Goal: Transaction & Acquisition: Purchase product/service

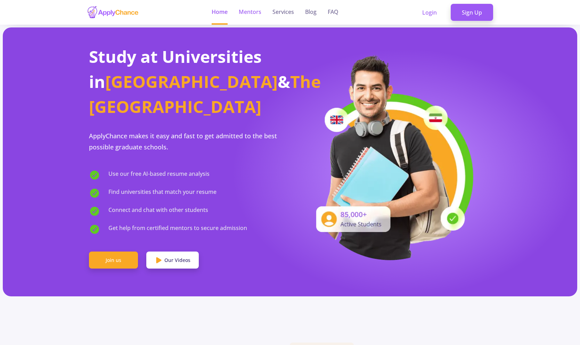
click at [250, 11] on link "Mentors" at bounding box center [250, 12] width 23 height 25
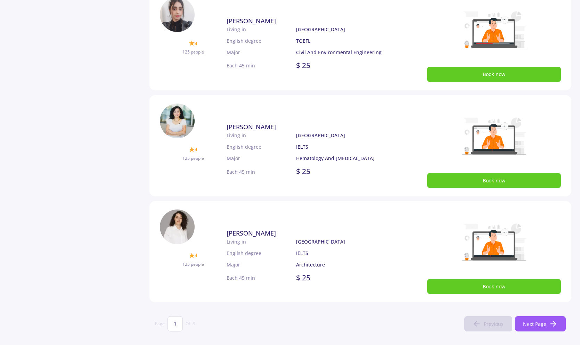
scroll to position [382, 0]
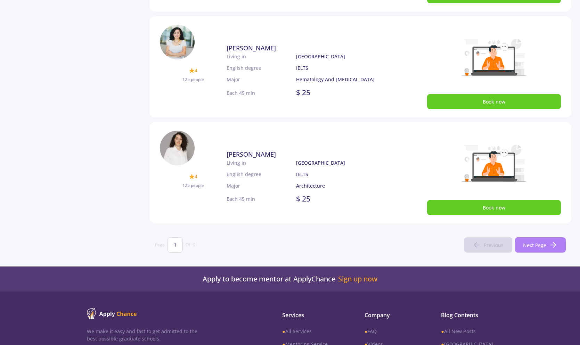
click at [524, 241] on span "Next Page" at bounding box center [534, 244] width 23 height 7
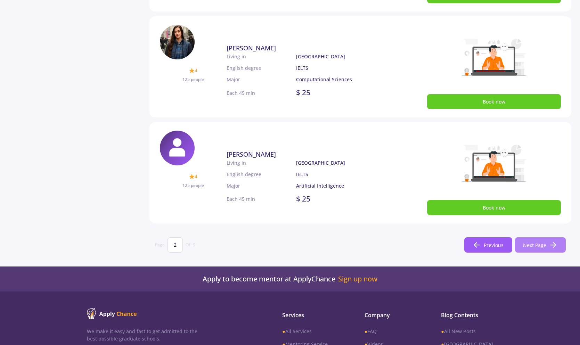
click at [549, 244] on icon at bounding box center [553, 245] width 8 height 8
click at [532, 248] on span "Next Page" at bounding box center [534, 244] width 23 height 7
click at [532, 247] on span "Next Page" at bounding box center [534, 244] width 23 height 7
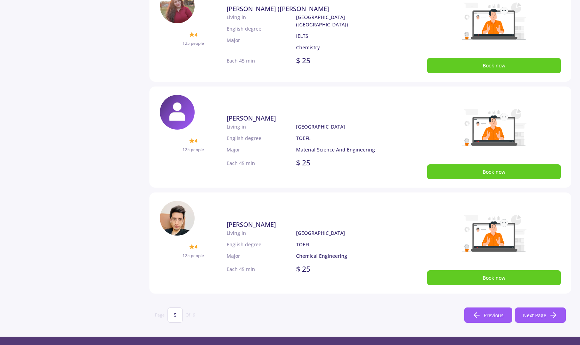
scroll to position [451, 0]
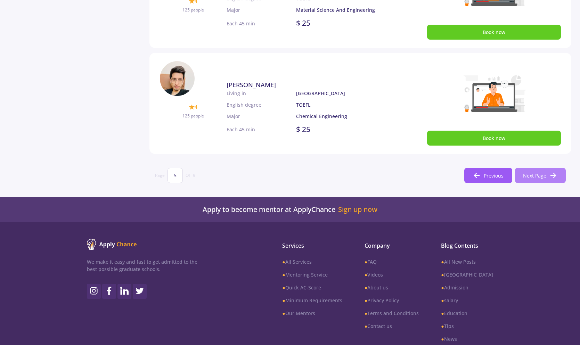
click at [536, 173] on span "Next Page" at bounding box center [534, 175] width 23 height 7
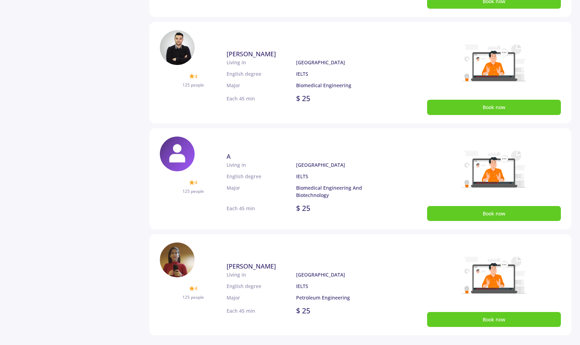
scroll to position [347, 0]
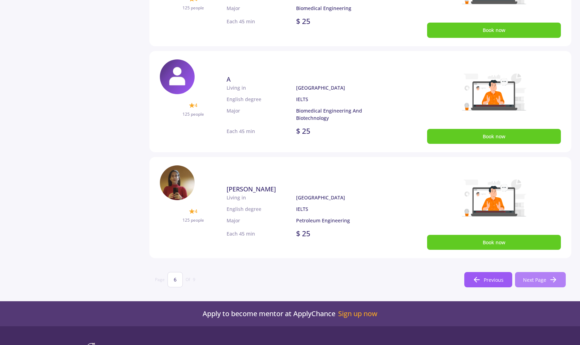
click at [534, 283] on span "Next Page" at bounding box center [534, 279] width 23 height 7
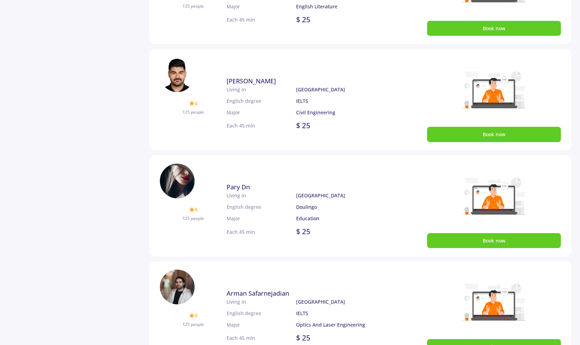
scroll to position [417, 0]
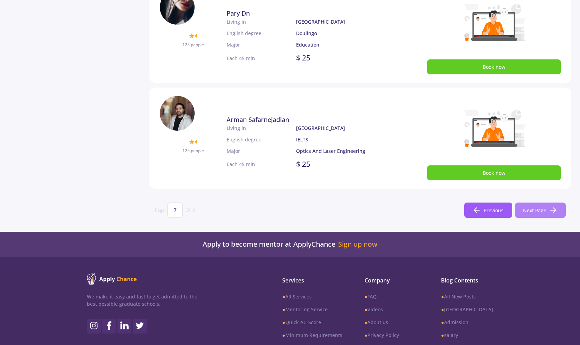
click at [538, 210] on span "Next Page" at bounding box center [534, 210] width 23 height 7
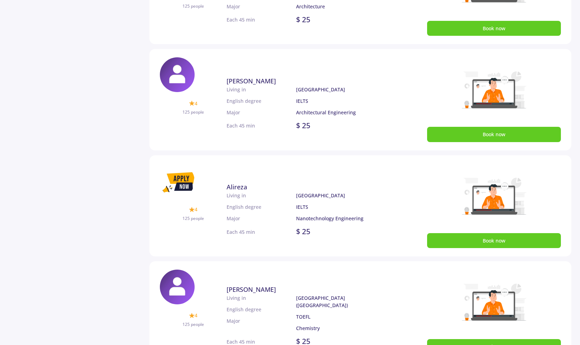
scroll to position [451, 0]
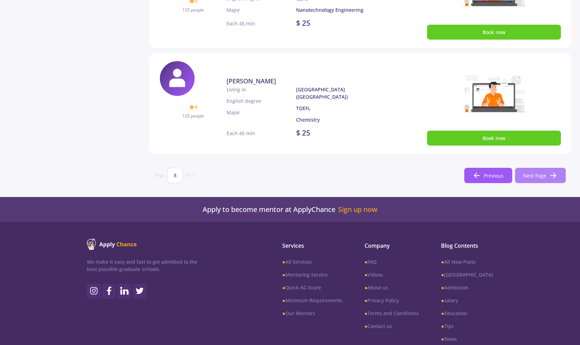
click at [528, 173] on span "Next Page" at bounding box center [534, 175] width 23 height 7
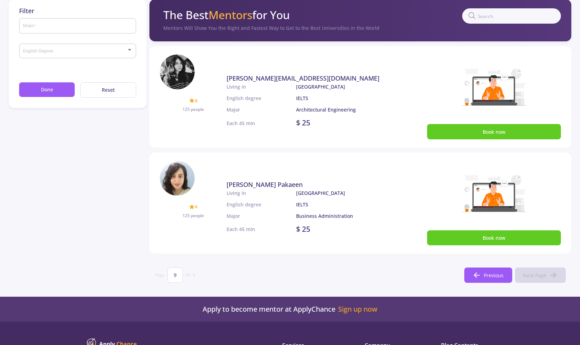
scroll to position [26, 0]
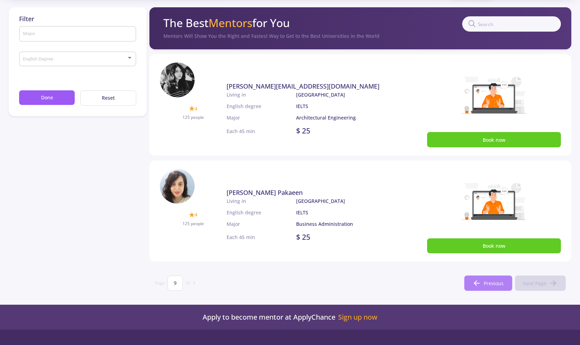
click at [474, 284] on icon at bounding box center [476, 283] width 8 height 8
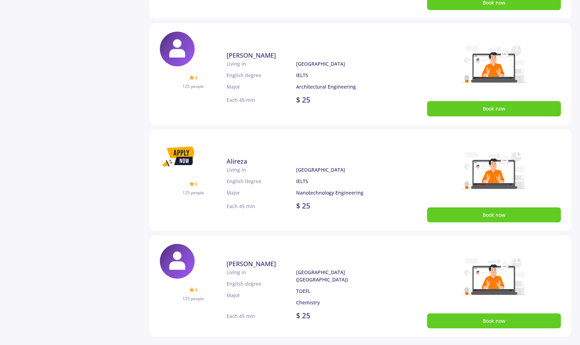
scroll to position [477, 0]
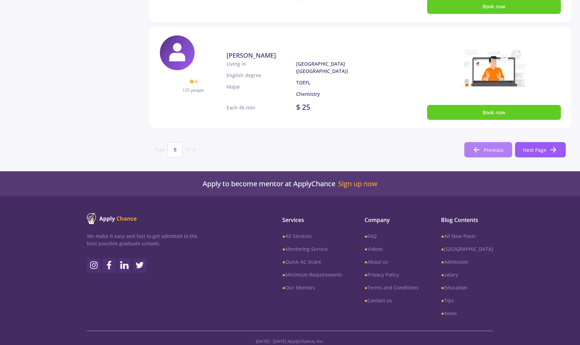
click at [488, 152] on span "Previous" at bounding box center [493, 149] width 20 height 7
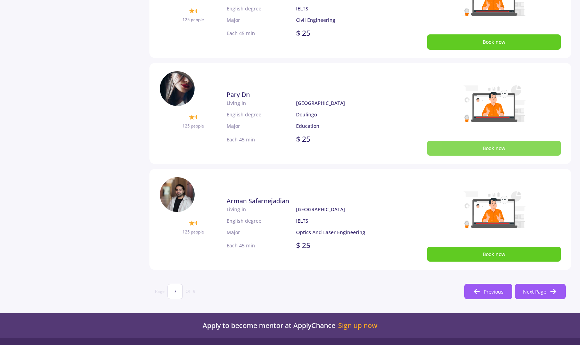
scroll to position [417, 0]
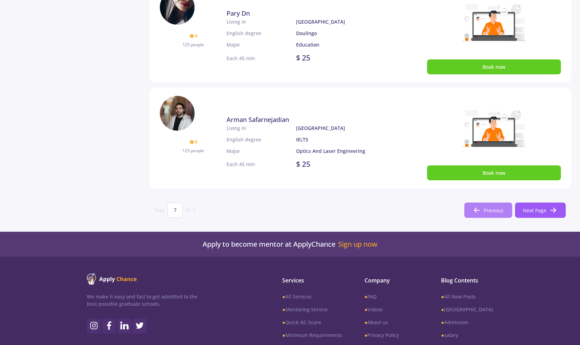
click at [488, 210] on span "Previous" at bounding box center [493, 210] width 20 height 7
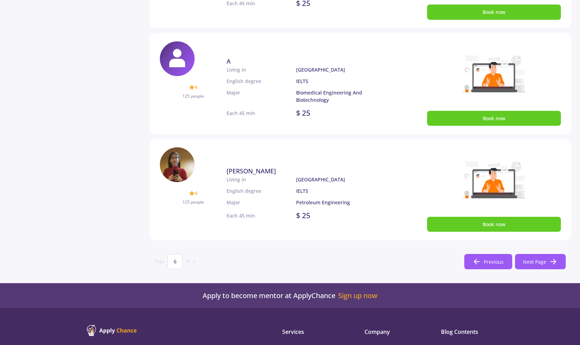
scroll to position [451, 0]
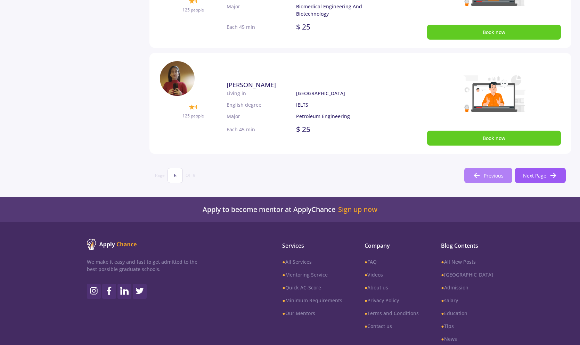
click at [485, 178] on span "Previous" at bounding box center [493, 175] width 20 height 7
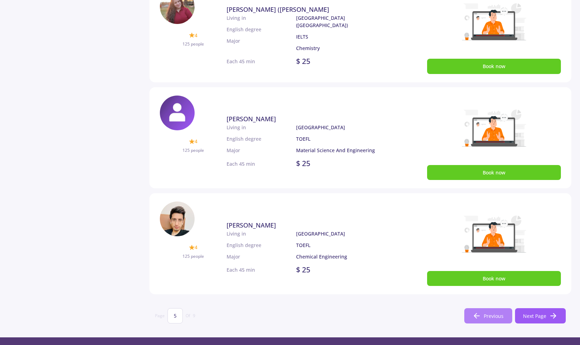
scroll to position [417, 0]
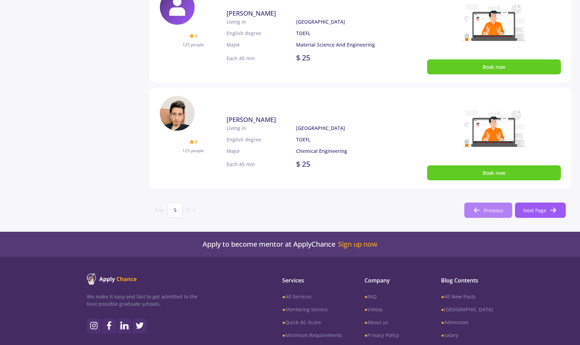
click at [491, 215] on button "Previous" at bounding box center [488, 209] width 48 height 15
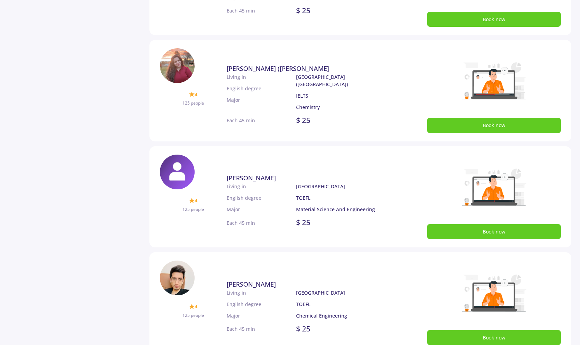
scroll to position [382, 0]
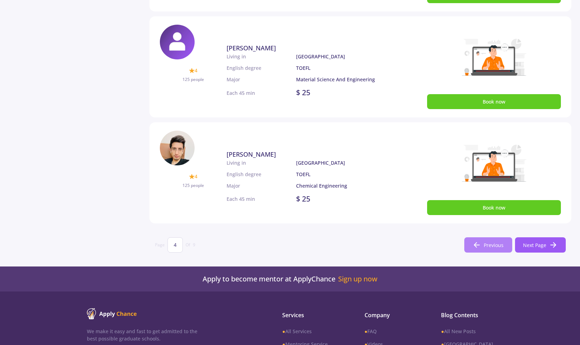
click at [483, 249] on button "Previous" at bounding box center [488, 244] width 48 height 15
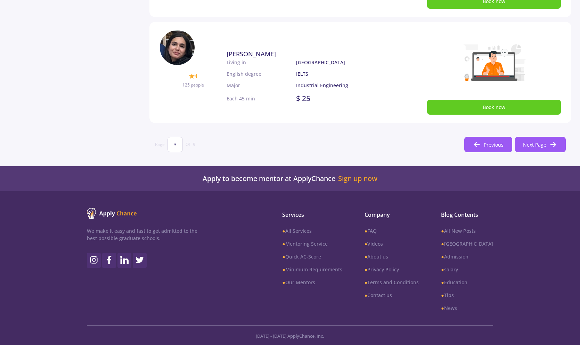
scroll to position [483, 0]
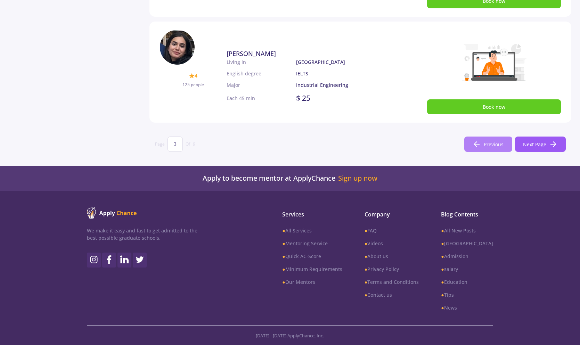
click at [492, 141] on span "Previous" at bounding box center [493, 144] width 20 height 7
click at [479, 145] on icon at bounding box center [476, 144] width 8 height 8
type input "1"
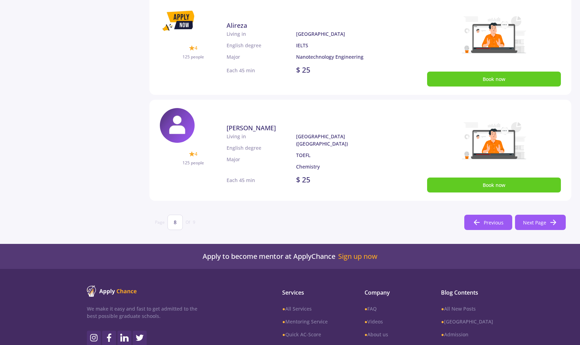
scroll to position [417, 0]
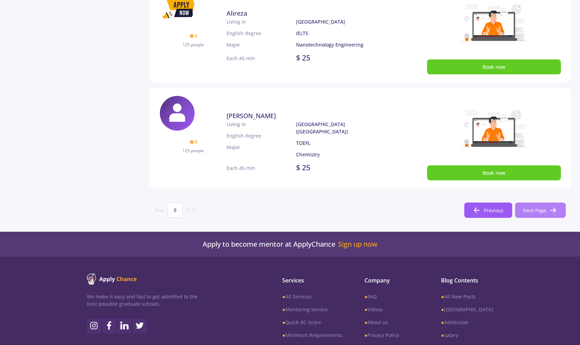
click at [537, 205] on button "Next Page" at bounding box center [540, 209] width 51 height 15
type input "9"
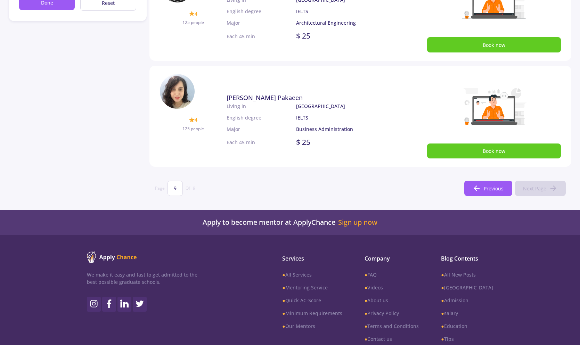
scroll to position [0, 0]
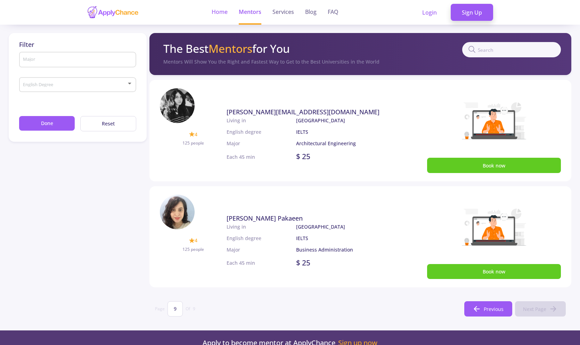
click at [217, 13] on link "Home" at bounding box center [220, 12] width 16 height 25
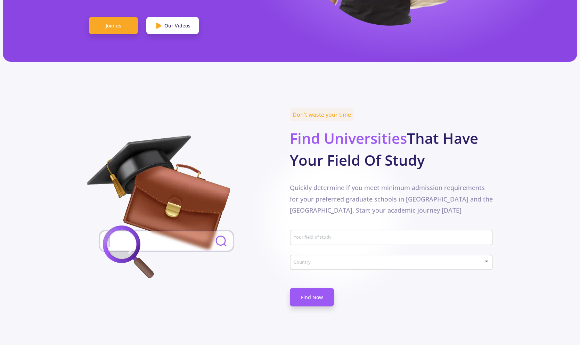
scroll to position [243, 0]
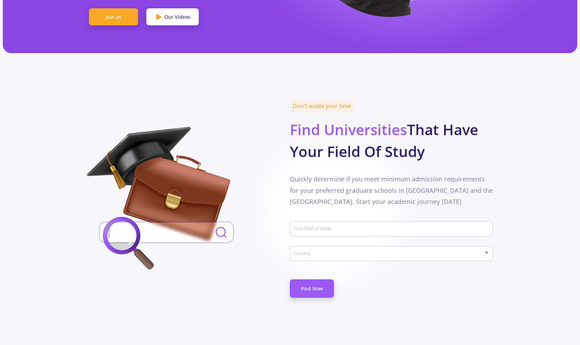
click at [350, 218] on div "Your field of study" at bounding box center [391, 227] width 196 height 18
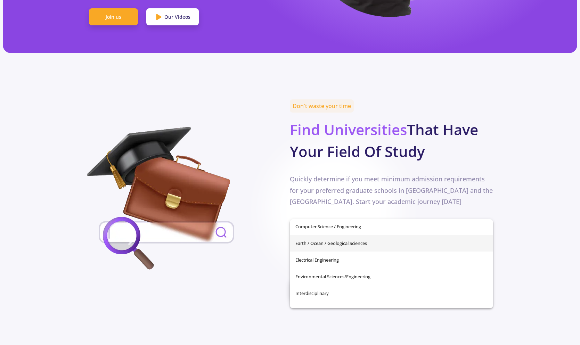
scroll to position [106, 0]
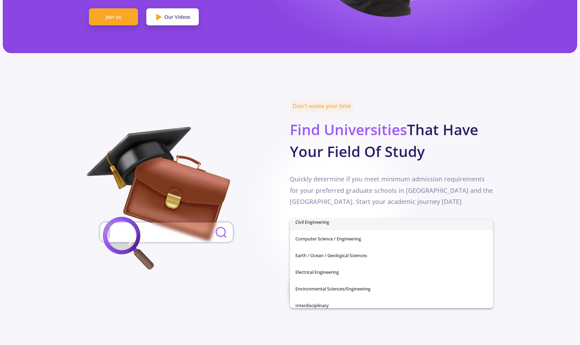
click at [346, 224] on span "Civil Engineering" at bounding box center [391, 222] width 192 height 17
type input "Civil Engineering"
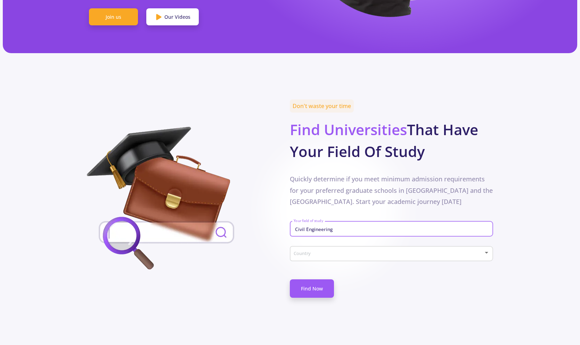
click at [341, 251] on span at bounding box center [389, 253] width 188 height 5
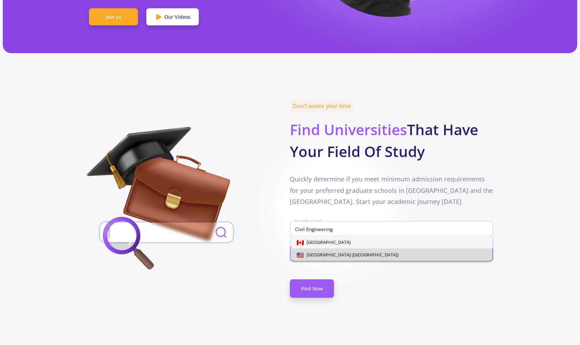
click at [340, 255] on span "[GEOGRAPHIC_DATA] ([GEOGRAPHIC_DATA])" at bounding box center [351, 254] width 95 height 6
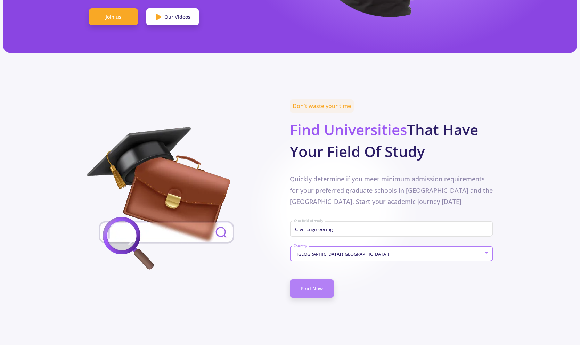
click at [321, 279] on link "Find Now" at bounding box center [312, 288] width 44 height 18
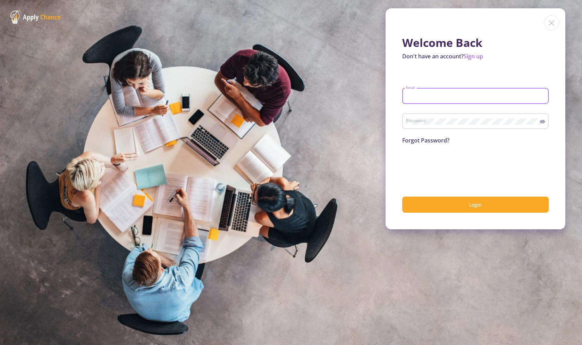
click at [441, 94] on input "Email" at bounding box center [477, 96] width 142 height 6
click at [469, 56] on link "Sign up" at bounding box center [473, 56] width 19 height 8
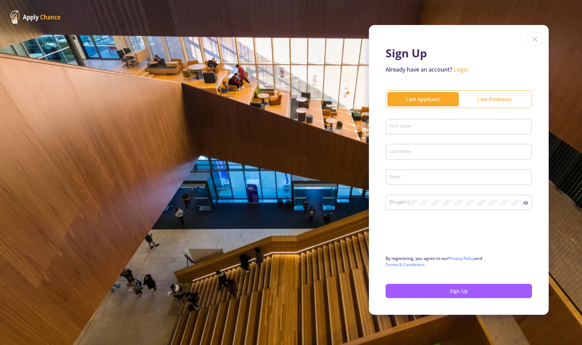
click at [444, 125] on input "First name" at bounding box center [460, 127] width 142 height 6
type input "fa"
click at [437, 150] on input "Last name" at bounding box center [460, 152] width 142 height 6
type input "ya"
click at [420, 177] on input "Email" at bounding box center [460, 177] width 142 height 6
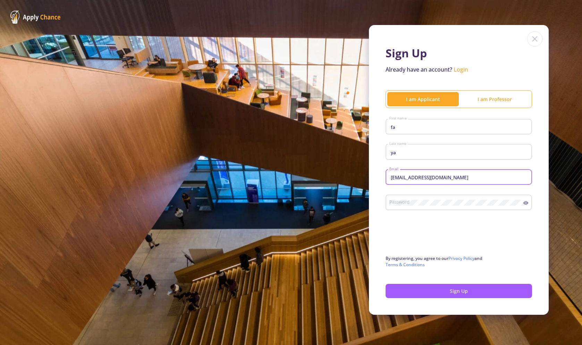
type input "fyavari2022@gmail.com"
click at [432, 197] on div "Password" at bounding box center [456, 201] width 134 height 18
click at [431, 293] on button "Sign Up" at bounding box center [459, 291] width 147 height 14
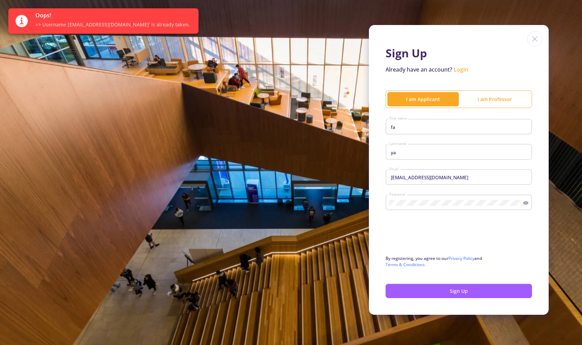
click at [430, 130] on div "fa First name" at bounding box center [459, 125] width 140 height 18
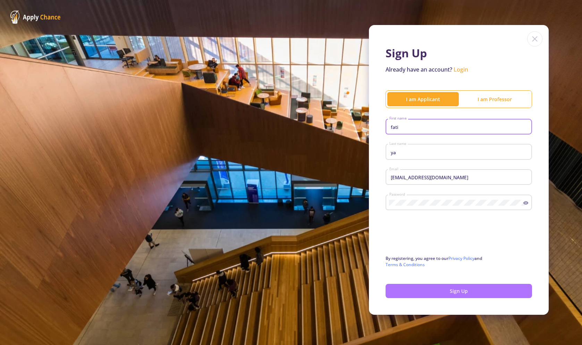
type input "fati"
click at [470, 290] on button "Sign Up" at bounding box center [459, 291] width 147 height 14
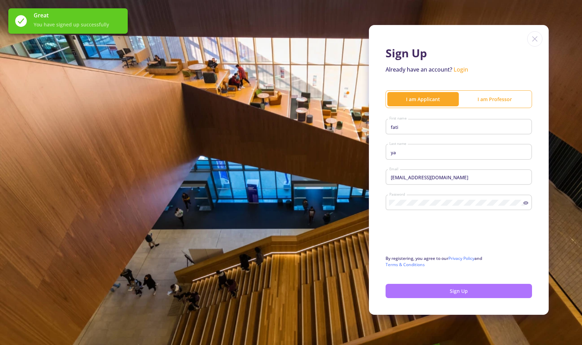
click at [470, 290] on button "Sign Up" at bounding box center [459, 291] width 147 height 14
click at [461, 71] on link "Login" at bounding box center [461, 70] width 15 height 8
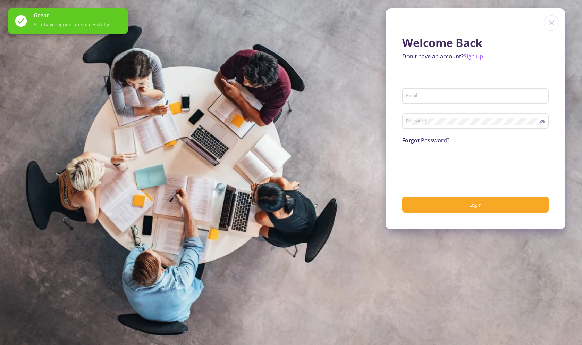
type input "fyavari2022@gmail.com"
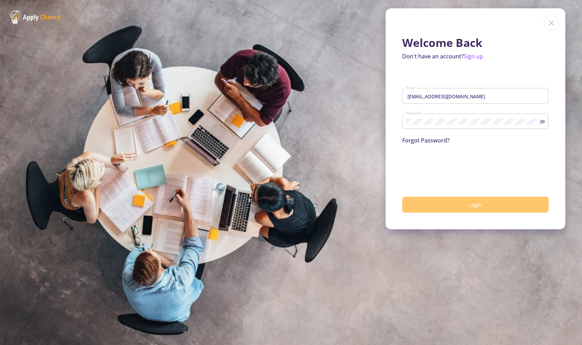
click at [467, 203] on button "Login" at bounding box center [476, 205] width 147 height 16
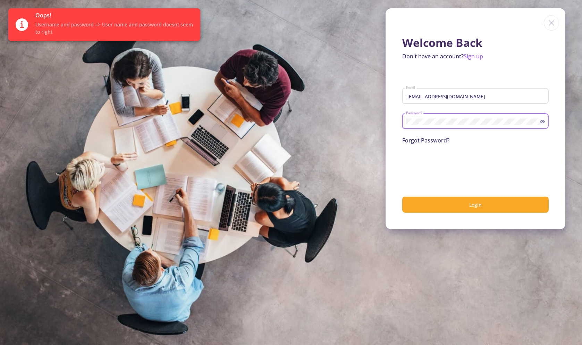
click at [544, 122] on icon at bounding box center [542, 121] width 5 height 3
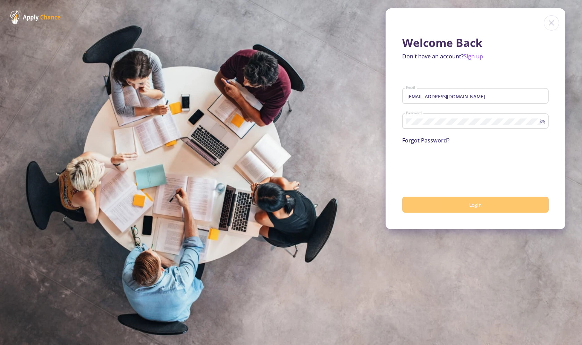
click at [478, 205] on span "Login" at bounding box center [476, 204] width 13 height 7
click at [476, 211] on button "Login" at bounding box center [476, 205] width 147 height 16
click at [479, 206] on span "Login" at bounding box center [476, 204] width 13 height 7
click at [480, 203] on span "Login" at bounding box center [476, 204] width 13 height 7
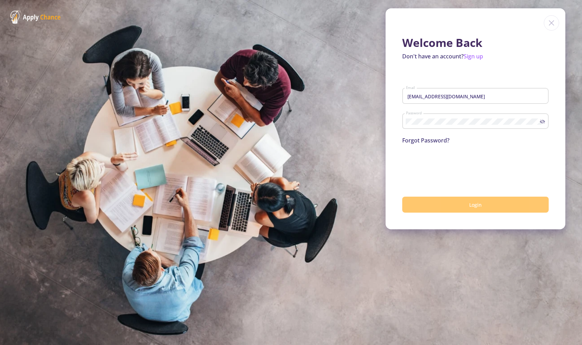
click at [462, 207] on button "Login" at bounding box center [476, 205] width 147 height 16
type input "[EMAIL_ADDRESS][DOMAIN_NAME]"
click at [479, 205] on span "Login" at bounding box center [476, 204] width 13 height 7
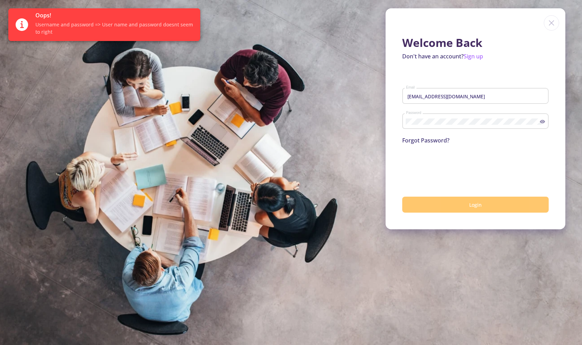
click at [527, 118] on div "Password" at bounding box center [473, 120] width 134 height 18
click at [544, 123] on icon at bounding box center [542, 121] width 5 height 3
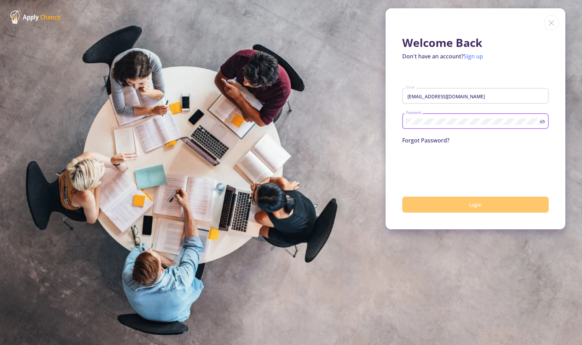
click at [477, 57] on link "Sign up" at bounding box center [473, 56] width 19 height 8
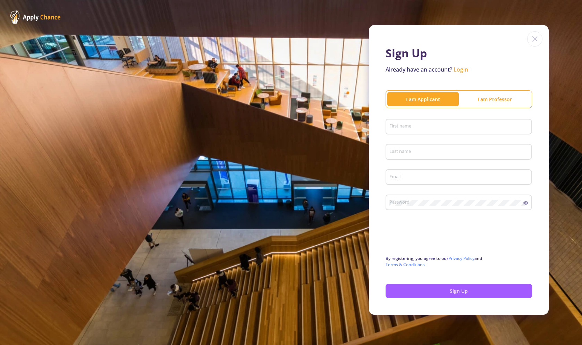
type input "[EMAIL_ADDRESS][DOMAIN_NAME]"
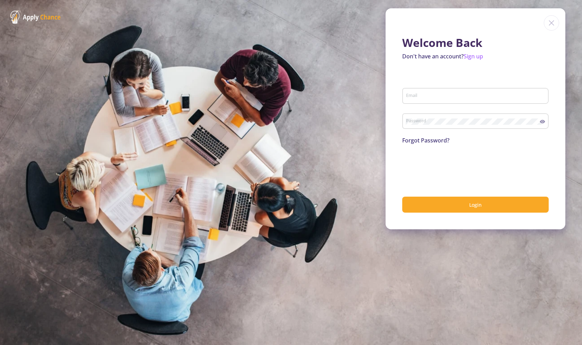
type input "[EMAIL_ADDRESS][DOMAIN_NAME]"
click at [481, 57] on link "Sign up" at bounding box center [473, 56] width 19 height 8
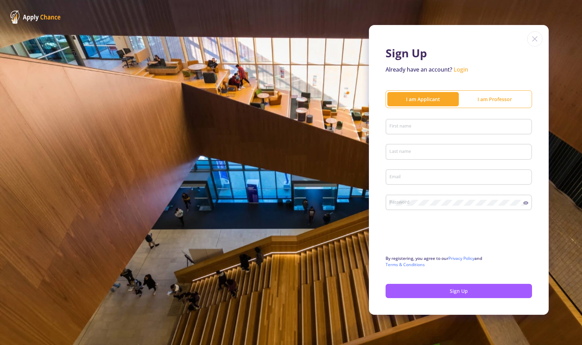
type input "[EMAIL_ADDRESS][DOMAIN_NAME]"
click at [422, 129] on input "First name" at bounding box center [460, 127] width 142 height 6
type input "fatii"
click at [414, 153] on input "Last name" at bounding box center [460, 152] width 142 height 6
type input "ya"
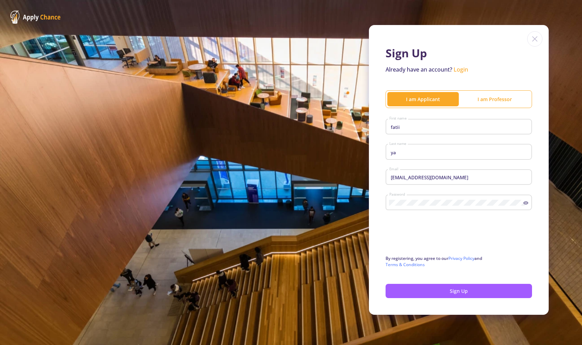
click at [526, 202] on icon at bounding box center [526, 202] width 5 height 3
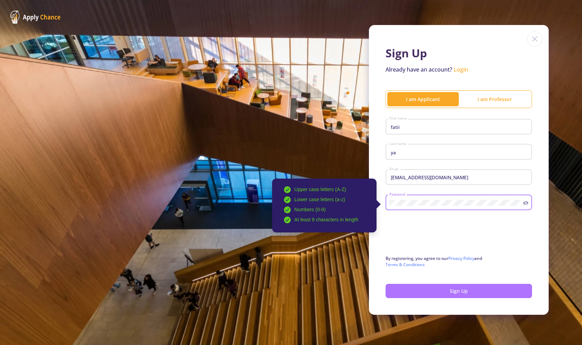
click at [472, 289] on button "Sign Up" at bounding box center [459, 291] width 147 height 14
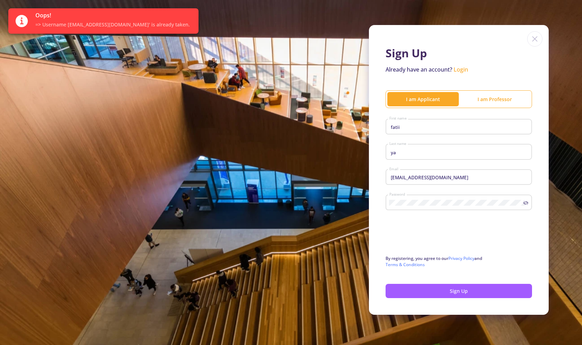
click at [443, 197] on div "Password" at bounding box center [456, 201] width 134 height 18
click at [456, 69] on link "Login" at bounding box center [461, 70] width 15 height 8
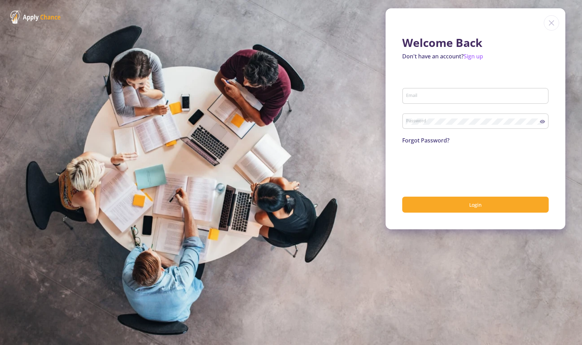
type input "fyavari2022@gmail.com"
click at [454, 97] on input "fyavari2022@gmail.com" at bounding box center [477, 96] width 142 height 6
click at [509, 96] on input "fyavari2022@gmail.com" at bounding box center [477, 96] width 142 height 6
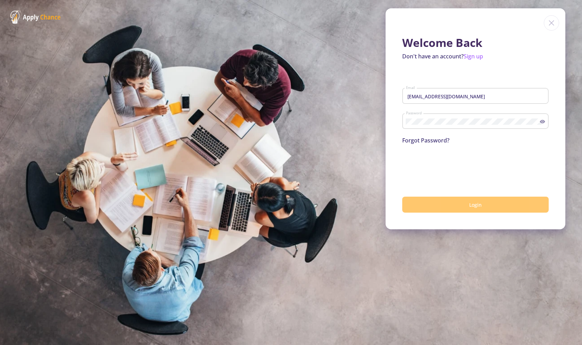
click at [462, 203] on button "Login" at bounding box center [476, 205] width 147 height 16
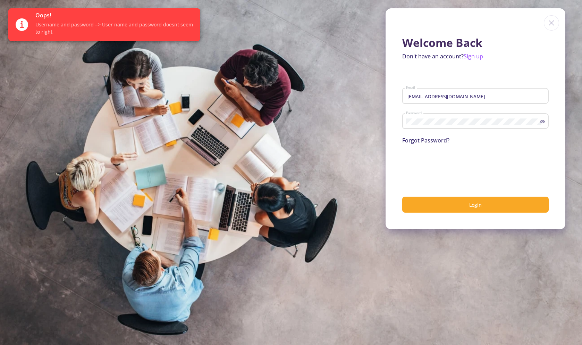
click at [433, 145] on form "fyavari2022@gmail.com Email Password Forgot Password? 0cAFcWeA4zHx70uyR2w5G9OQL…" at bounding box center [476, 144] width 147 height 135
click at [434, 141] on link "Forgot Password?" at bounding box center [426, 140] width 47 height 8
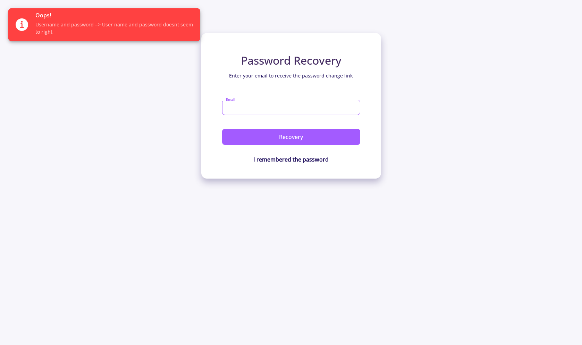
click at [314, 111] on input "Email" at bounding box center [291, 107] width 138 height 15
type input "fyavari2022@gmail.com"
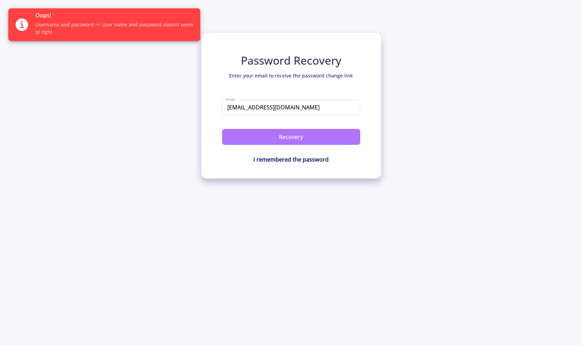
click at [304, 136] on button "Recovery" at bounding box center [291, 137] width 138 height 16
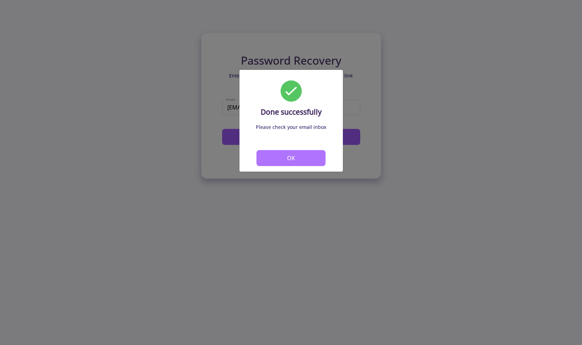
click at [301, 156] on button "OK" at bounding box center [291, 158] width 69 height 16
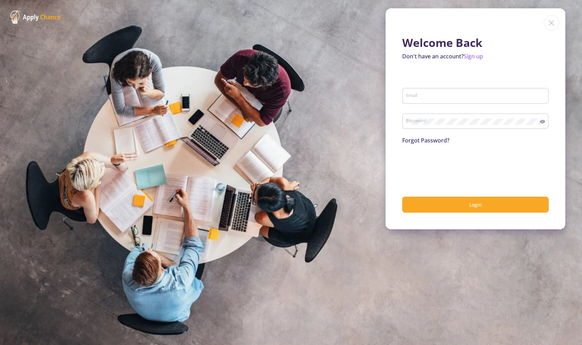
type input "fyavari2022@gmail.com"
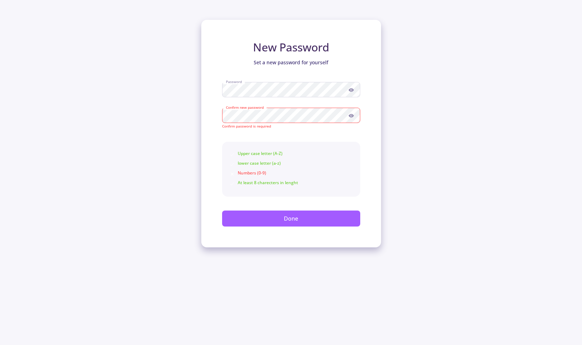
click at [350, 91] on icon at bounding box center [352, 90] width 6 height 6
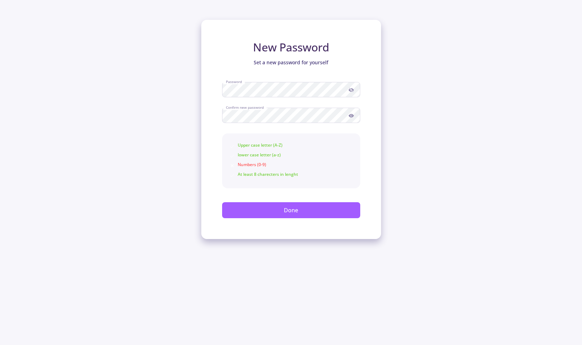
click at [314, 165] on div "Numbers (0-9)" at bounding box center [292, 165] width 124 height 8
click at [300, 183] on div "Upper case letter (A-Z) lower case letter (a-z) Numbers (0-9) At least 8 charec…" at bounding box center [291, 160] width 138 height 55
click at [291, 208] on button "Done" at bounding box center [291, 210] width 138 height 16
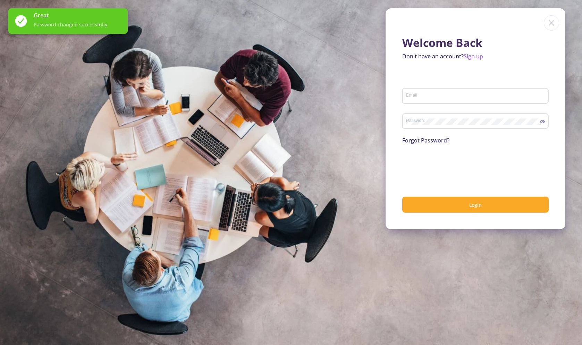
type input "[EMAIL_ADDRESS][DOMAIN_NAME]"
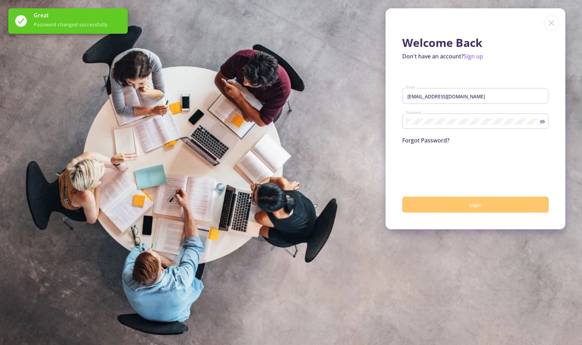
click at [476, 203] on span "Login" at bounding box center [476, 204] width 13 height 7
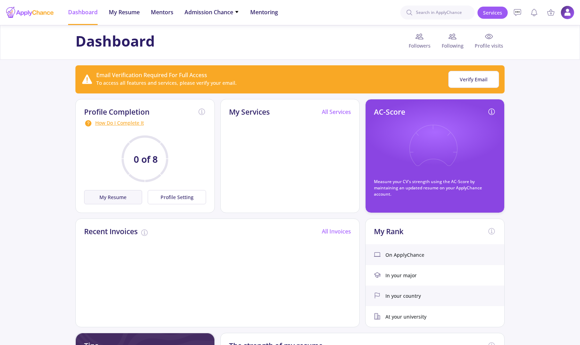
click at [106, 192] on button "My Resume" at bounding box center [113, 197] width 58 height 14
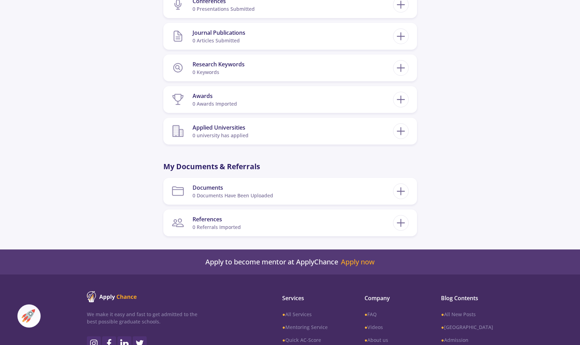
scroll to position [451, 0]
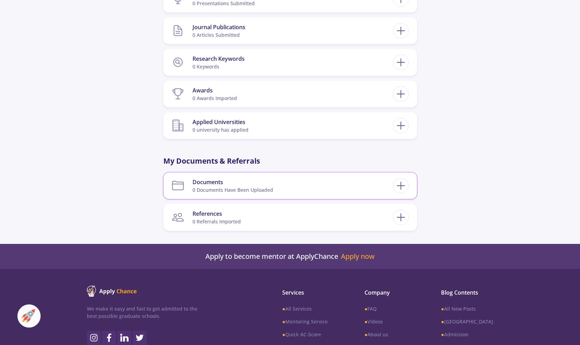
click at [341, 185] on section "Documents 0 documents have been uploaded" at bounding box center [282, 185] width 221 height 21
click at [398, 186] on icon at bounding box center [400, 185] width 13 height 13
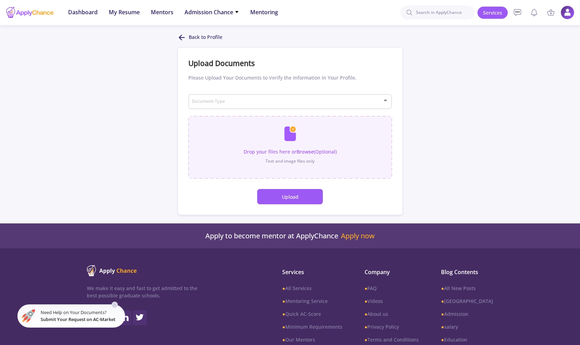
click at [291, 141] on input "file" at bounding box center [290, 144] width 204 height 56
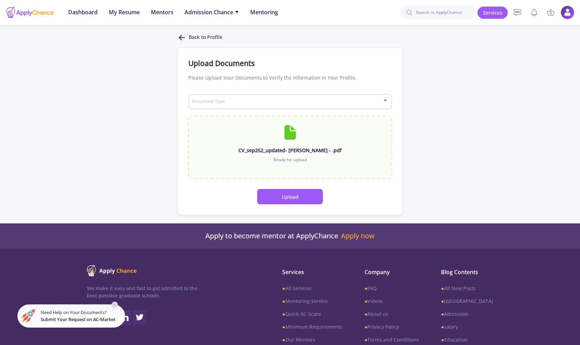
click at [279, 196] on button "Upload" at bounding box center [290, 196] width 66 height 15
click at [281, 99] on span at bounding box center [287, 101] width 189 height 5
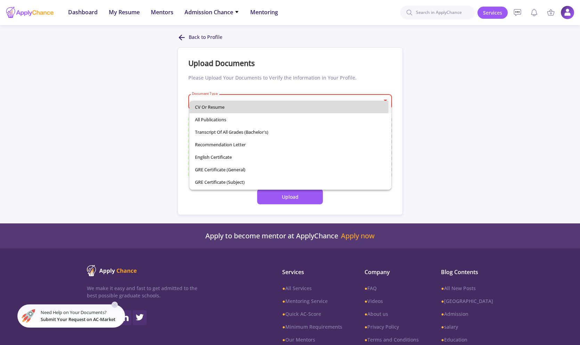
click at [267, 107] on span "CV or Resume" at bounding box center [290, 107] width 191 height 13
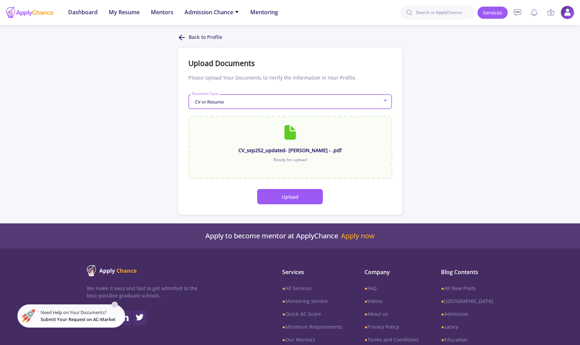
click at [183, 37] on icon at bounding box center [181, 37] width 8 height 8
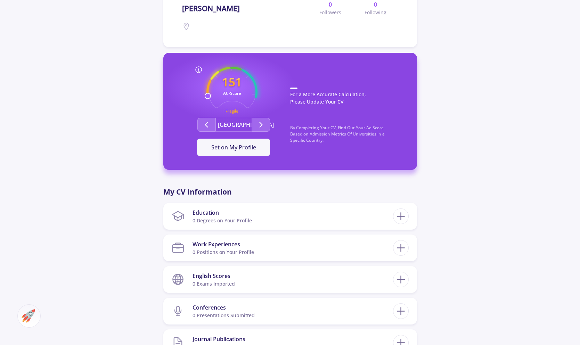
scroll to position [139, 0]
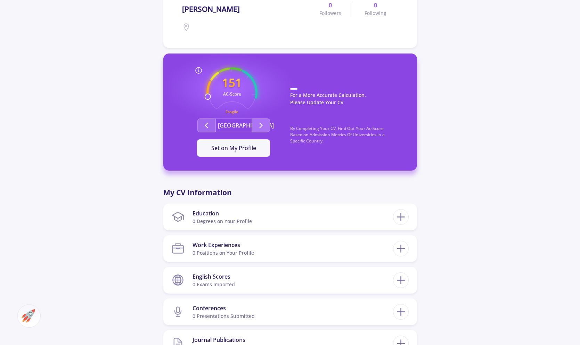
click at [259, 126] on icon "Second group" at bounding box center [261, 125] width 8 height 8
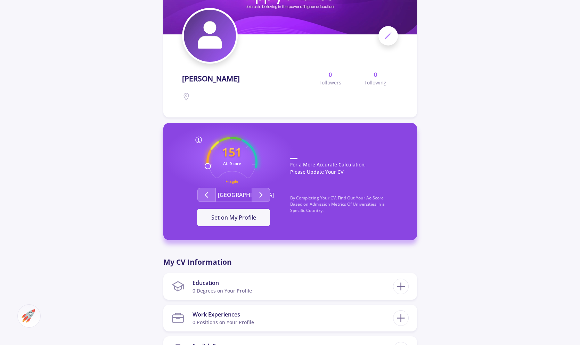
scroll to position [0, 0]
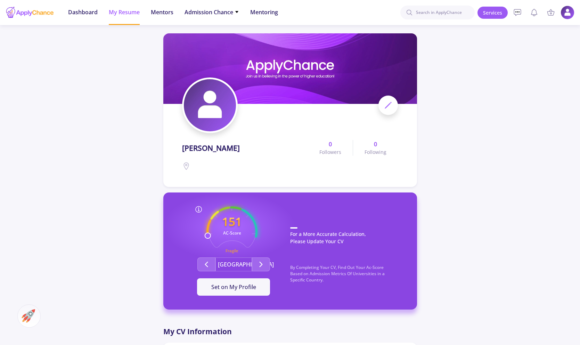
click at [386, 102] on icon at bounding box center [388, 105] width 8 height 8
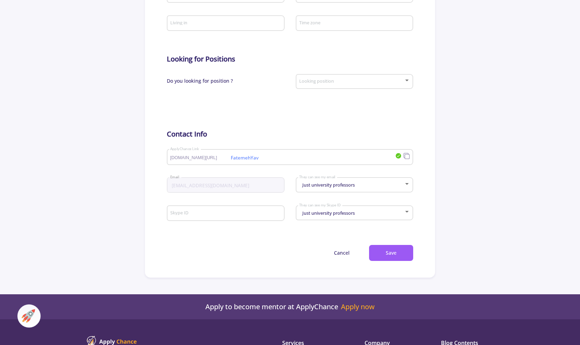
scroll to position [313, 0]
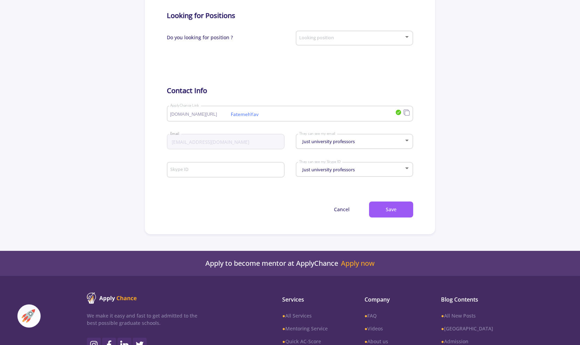
click at [373, 35] on div "Looking position" at bounding box center [354, 36] width 111 height 17
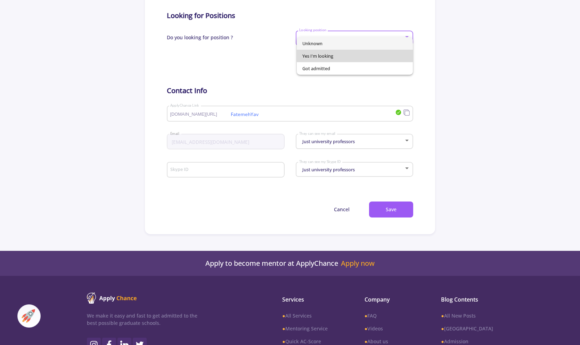
click at [370, 55] on span "Yes I'm looking" at bounding box center [354, 56] width 105 height 13
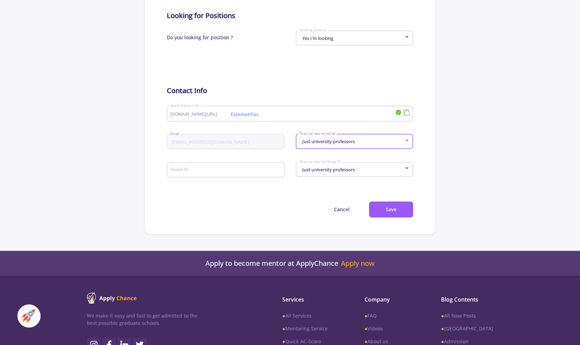
click at [358, 141] on div "Just university professors" at bounding box center [351, 141] width 105 height 5
click at [360, 168] on div at bounding box center [290, 172] width 580 height 345
click at [360, 168] on div "Just university professors" at bounding box center [351, 169] width 105 height 5
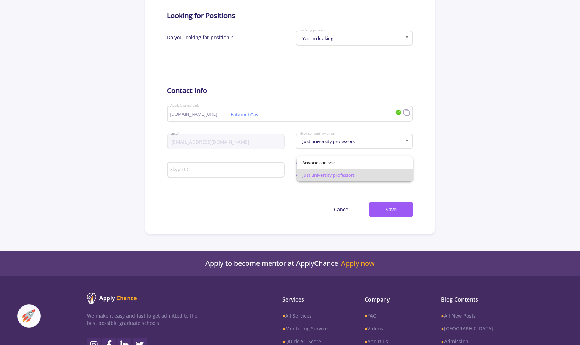
click at [457, 150] on div at bounding box center [290, 172] width 580 height 345
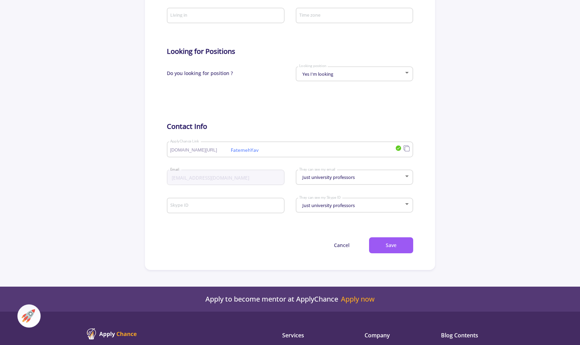
scroll to position [278, 0]
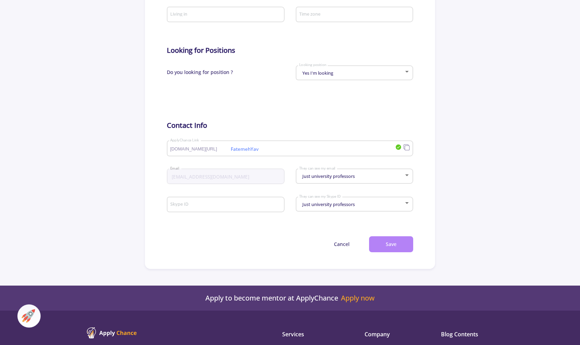
click at [385, 239] on button "Save" at bounding box center [391, 244] width 44 height 16
click at [339, 242] on button "Cancel" at bounding box center [341, 244] width 49 height 16
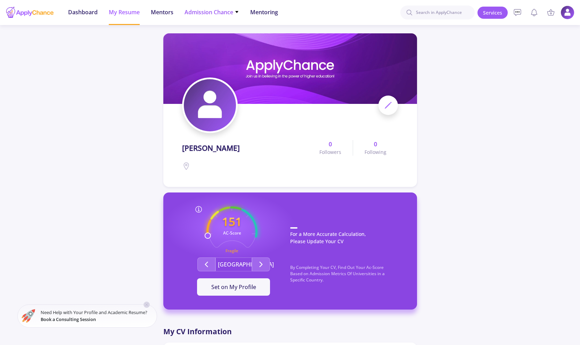
click at [235, 11] on icon at bounding box center [236, 12] width 5 height 5
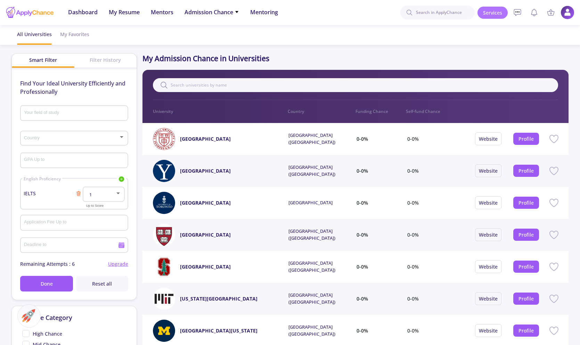
click at [492, 16] on link "Services" at bounding box center [492, 13] width 30 height 12
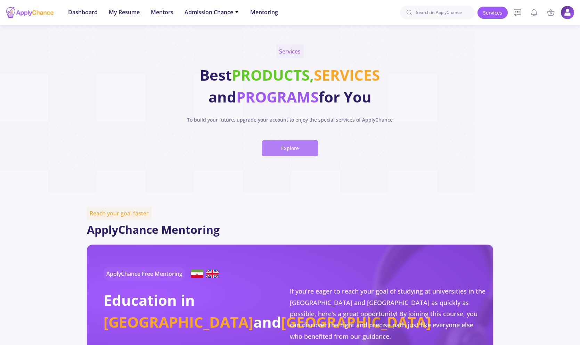
click at [275, 146] on button "Explore" at bounding box center [290, 148] width 57 height 16
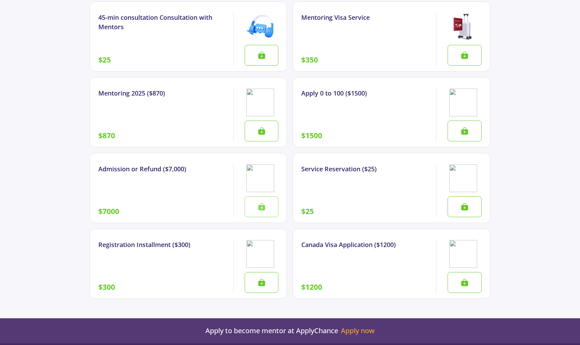
scroll to position [871, 0]
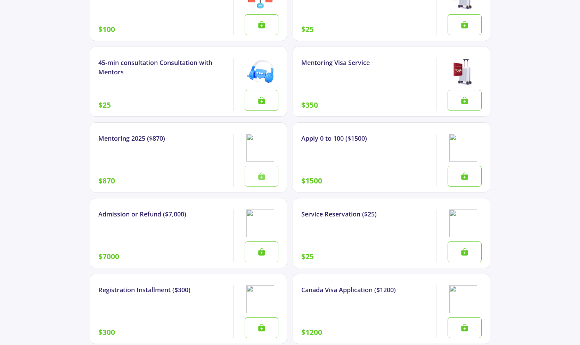
click at [261, 172] on icon at bounding box center [261, 175] width 7 height 7
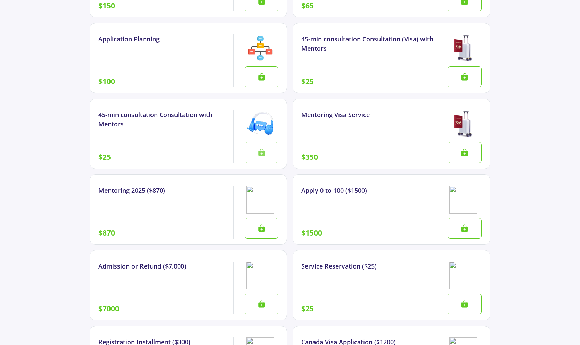
scroll to position [698, 0]
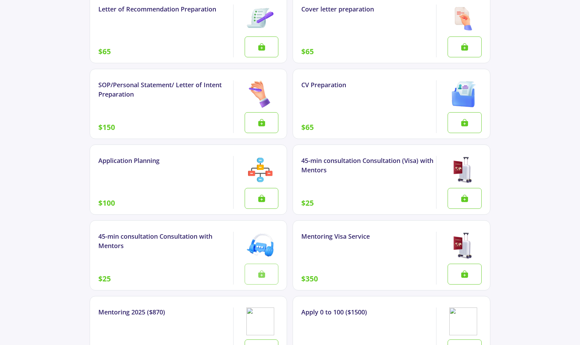
click at [257, 264] on button at bounding box center [262, 274] width 34 height 21
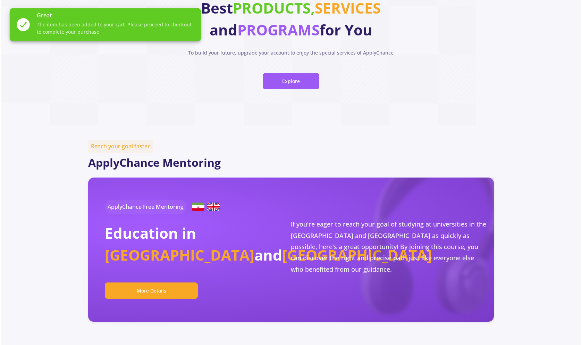
scroll to position [0, 0]
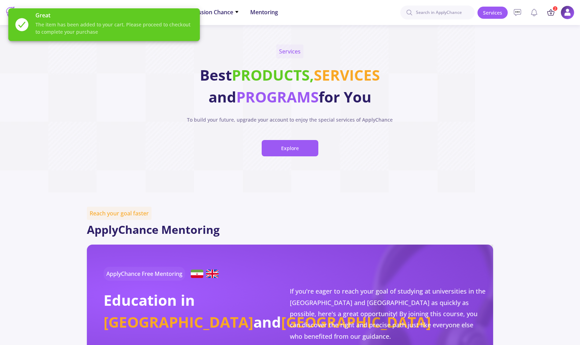
click at [550, 9] on icon at bounding box center [550, 12] width 8 height 8
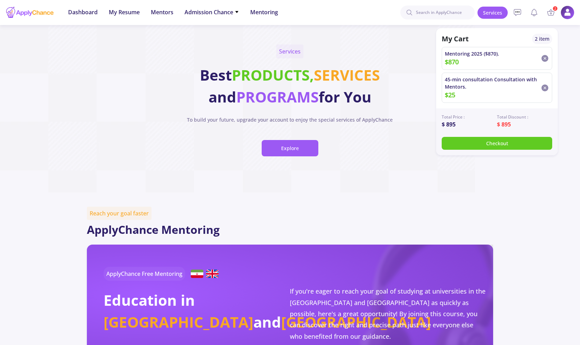
click at [546, 55] on icon at bounding box center [544, 58] width 8 height 8
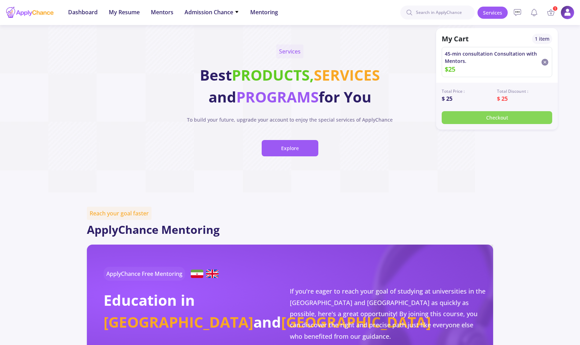
click at [513, 115] on button "Checkout" at bounding box center [496, 117] width 110 height 13
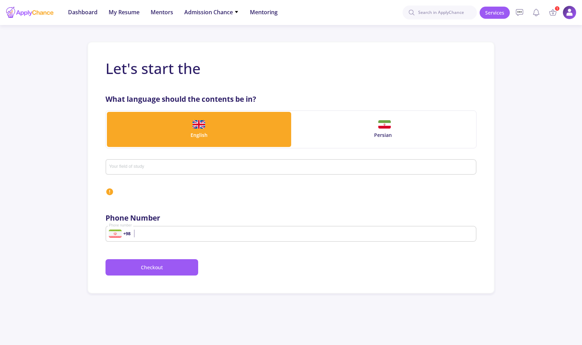
click at [120, 235] on div at bounding box center [115, 234] width 13 height 8
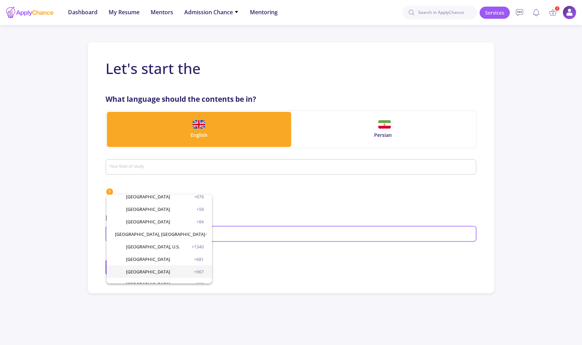
scroll to position [2705, 0]
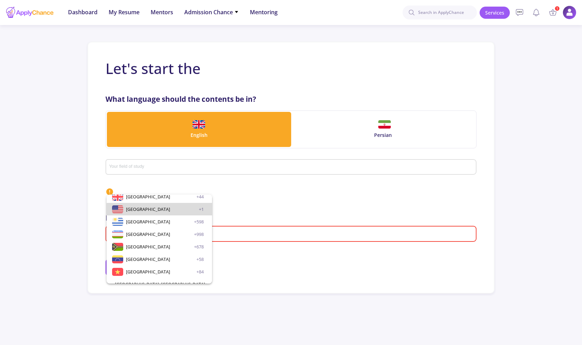
click at [165, 210] on div "[GEOGRAPHIC_DATA] +1" at bounding box center [165, 209] width 78 height 13
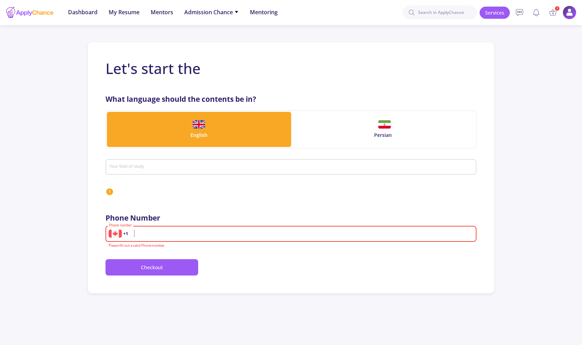
click at [106, 234] on div "+1 Phone number" at bounding box center [292, 232] width 372 height 18
click at [115, 232] on div at bounding box center [115, 234] width 13 height 8
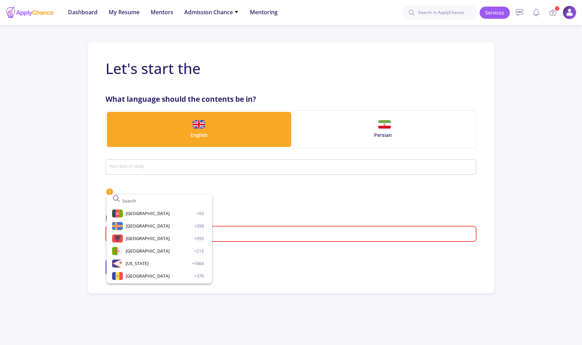
scroll to position [2675, 0]
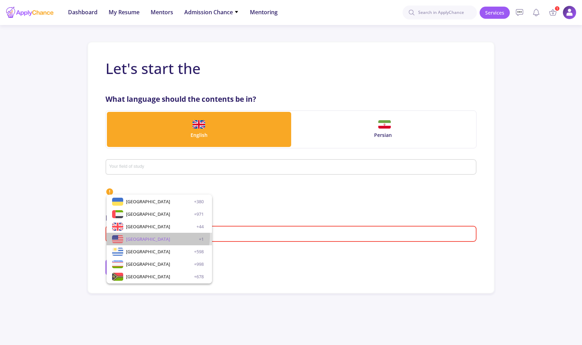
click at [141, 235] on span "[GEOGRAPHIC_DATA]" at bounding box center [148, 239] width 44 height 13
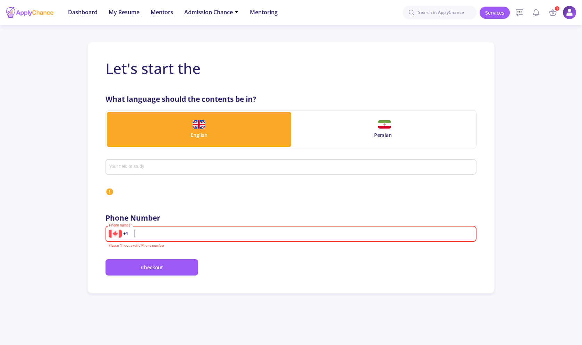
click at [184, 165] on input "Your field of study" at bounding box center [291, 167] width 365 height 6
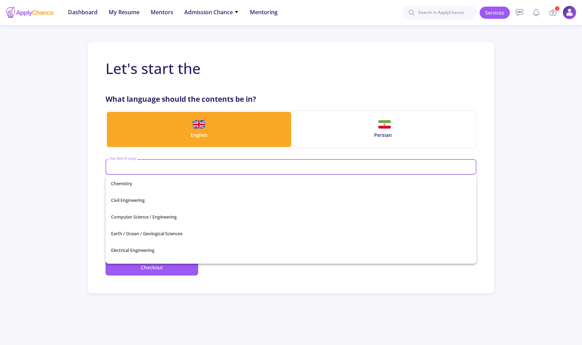
scroll to position [71, 0]
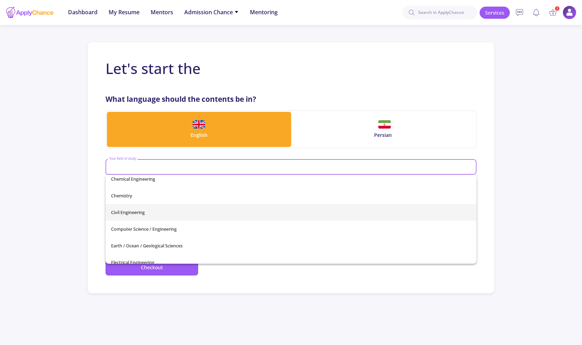
click at [167, 207] on span "Civil Engineering" at bounding box center [291, 212] width 361 height 17
type input "Civil Engineering"
